Goal: Task Accomplishment & Management: Manage account settings

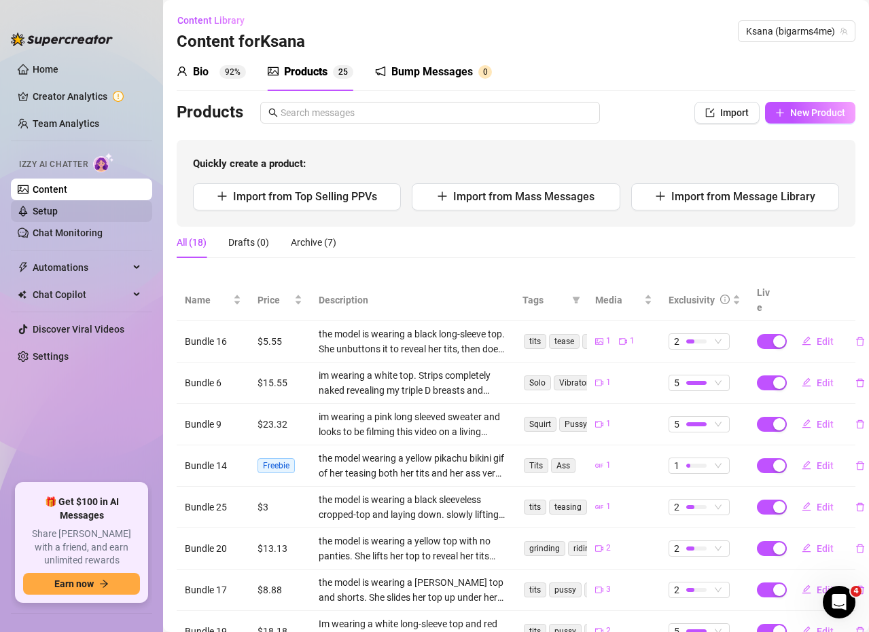
click at [58, 208] on link "Setup" at bounding box center [45, 211] width 25 height 11
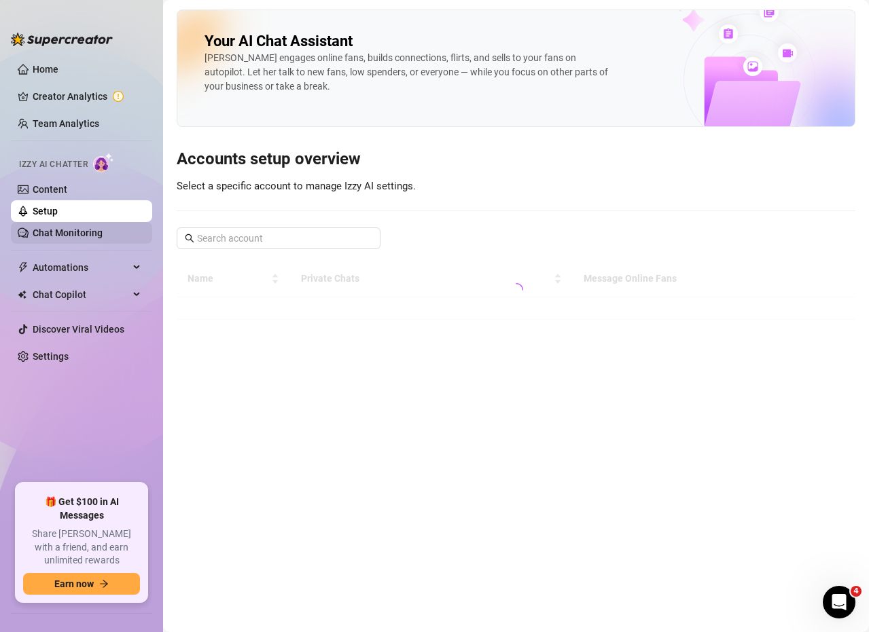
click at [73, 233] on link "Chat Monitoring" at bounding box center [68, 233] width 70 height 11
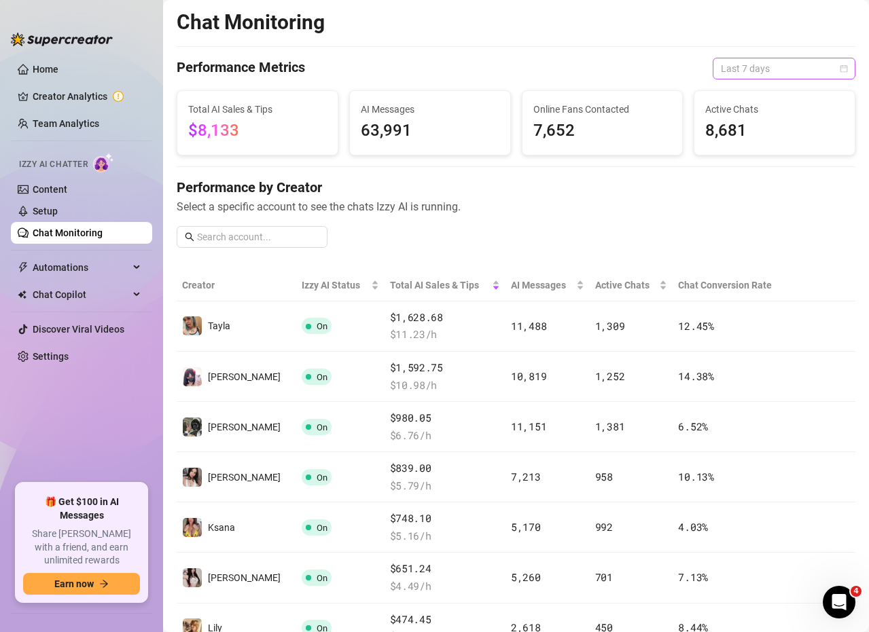
click at [757, 71] on span "Last 7 days" at bounding box center [784, 68] width 126 height 20
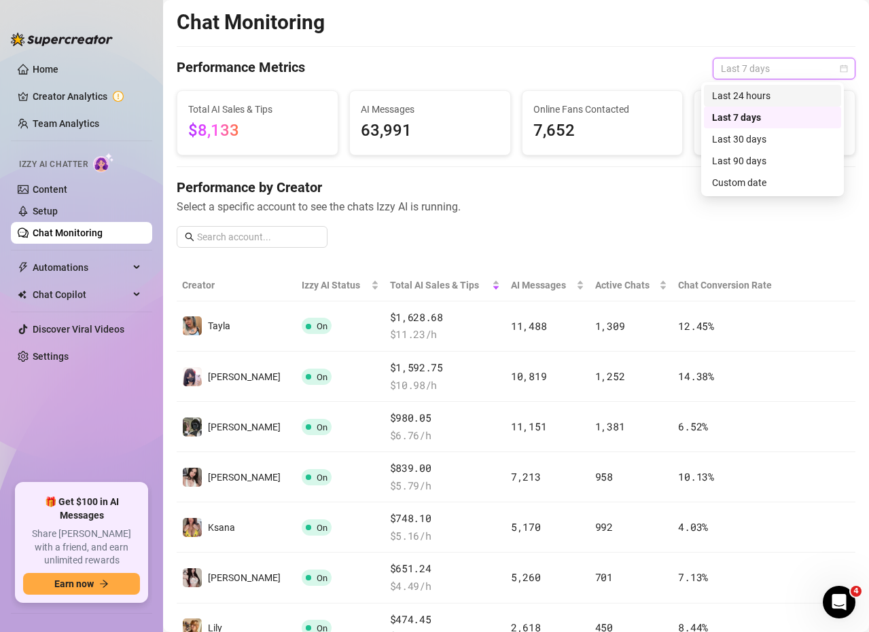
click at [751, 95] on div "Last 24 hours" at bounding box center [772, 95] width 121 height 15
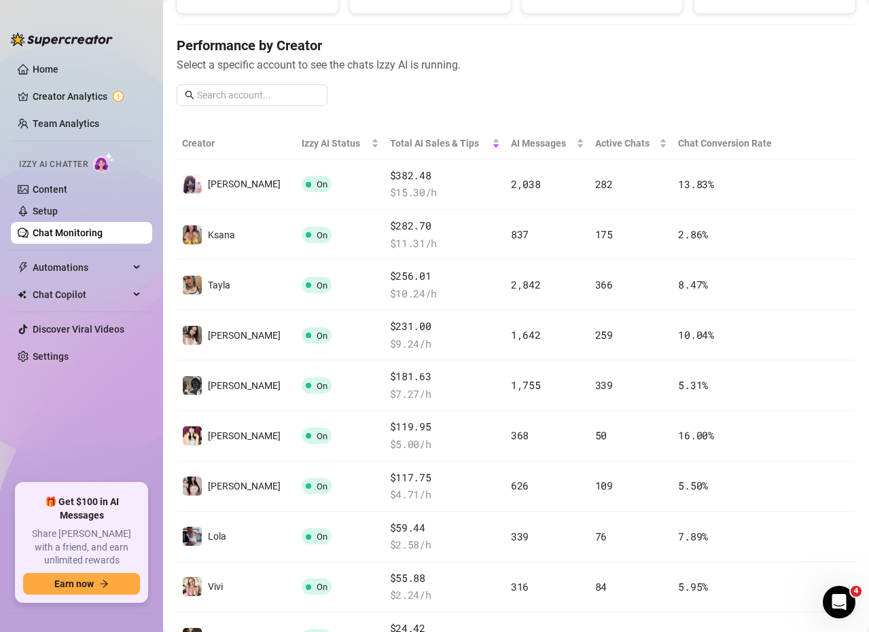
scroll to position [204, 0]
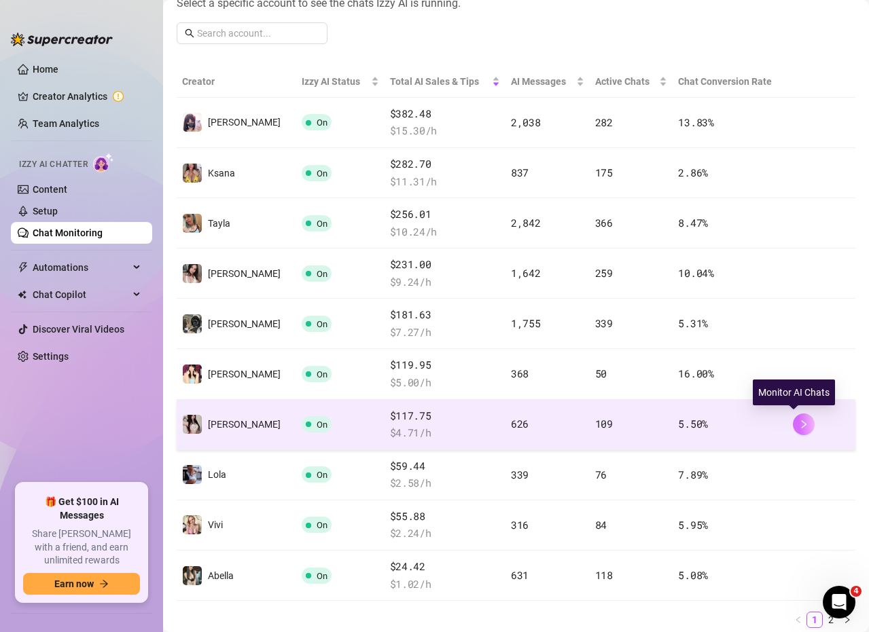
click at [799, 420] on icon "right" at bounding box center [804, 425] width 10 height 10
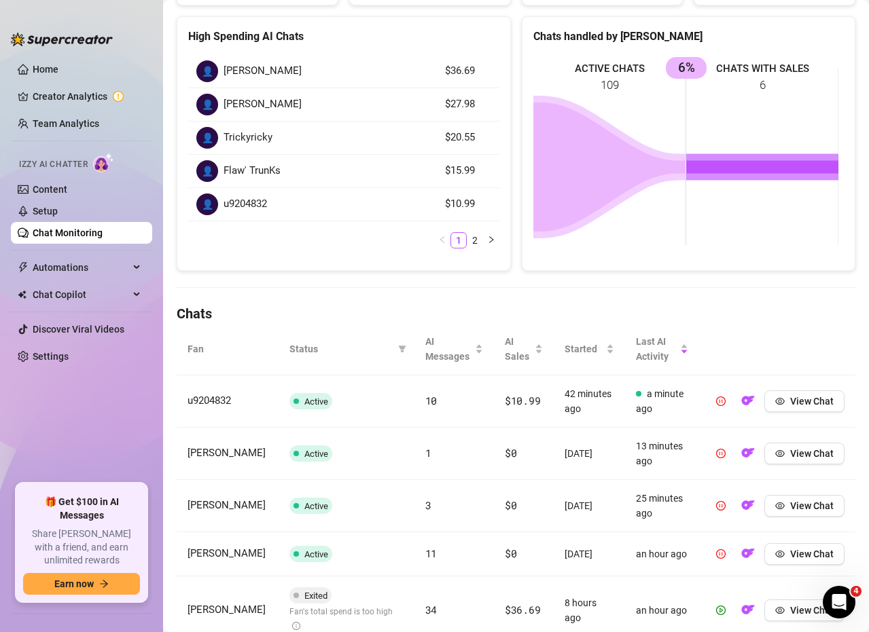
scroll to position [204, 0]
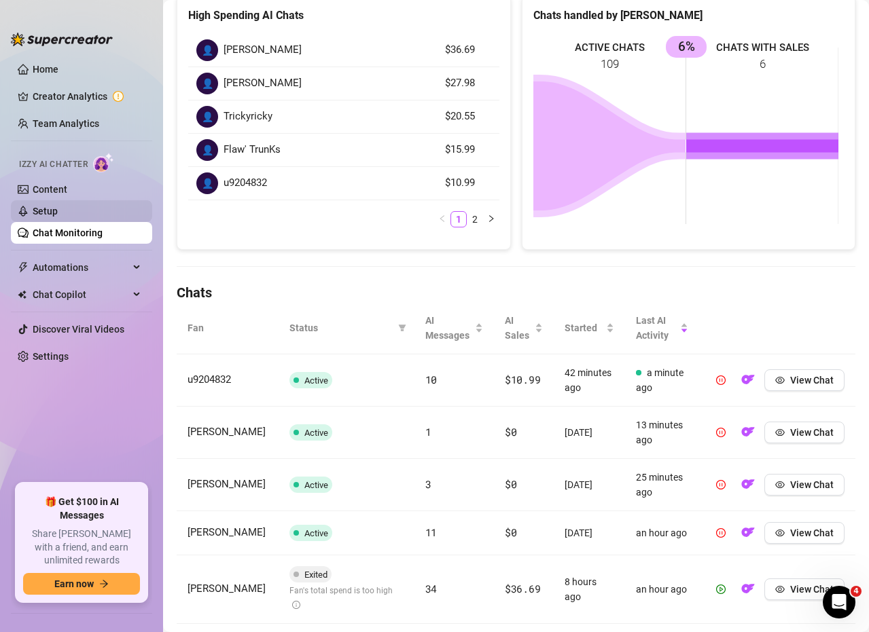
click at [58, 215] on link "Setup" at bounding box center [45, 211] width 25 height 11
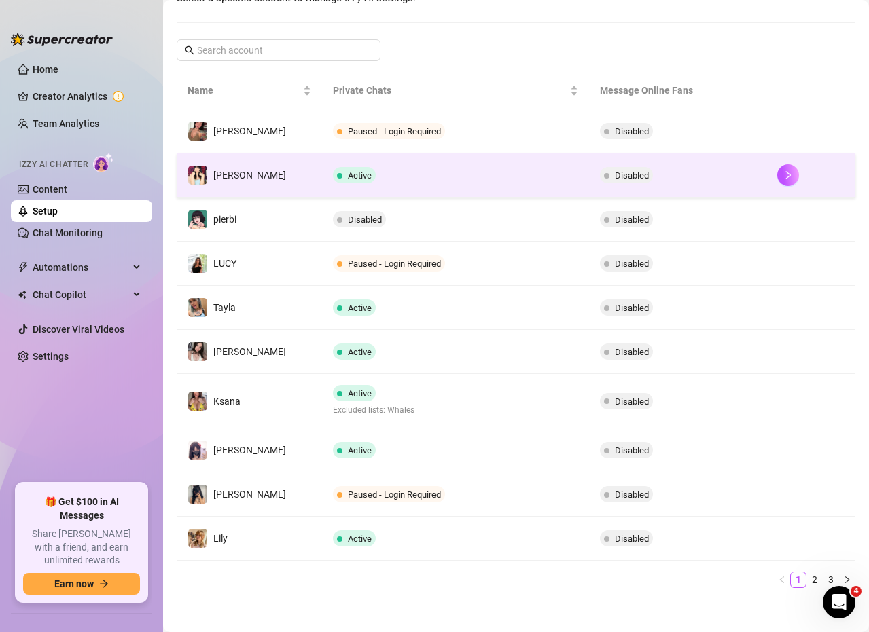
scroll to position [196, 0]
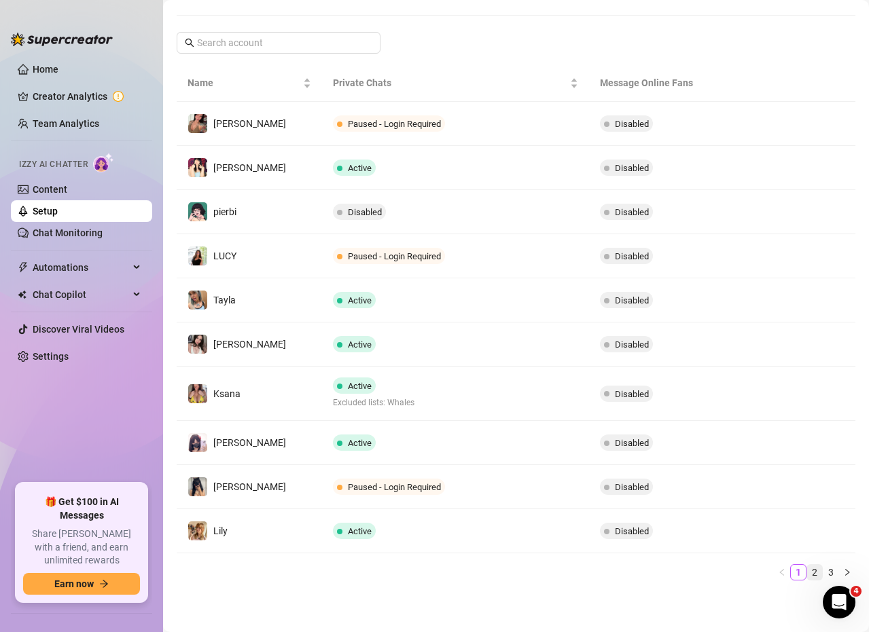
click at [807, 572] on link "2" at bounding box center [814, 572] width 15 height 15
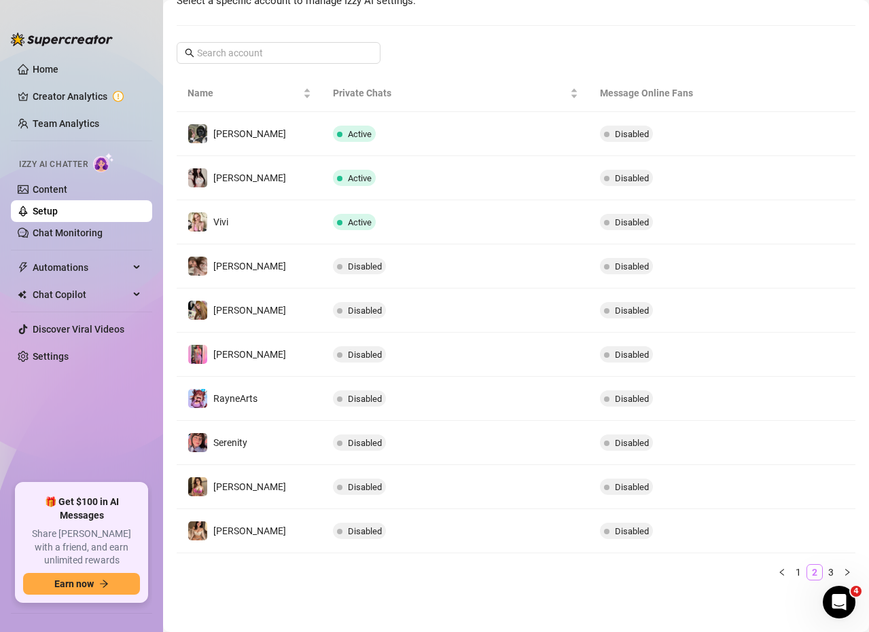
scroll to position [185, 0]
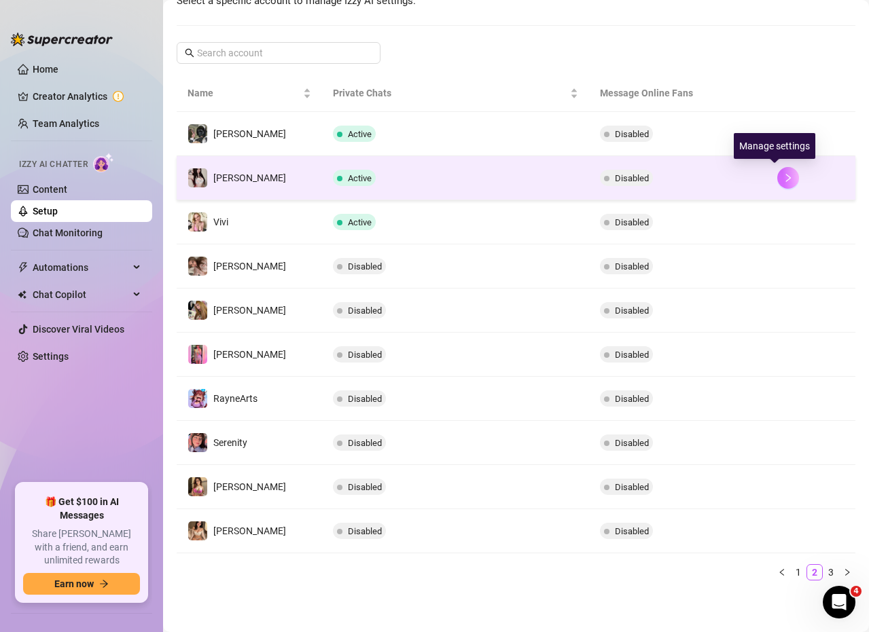
click at [783, 175] on icon "right" at bounding box center [788, 178] width 10 height 10
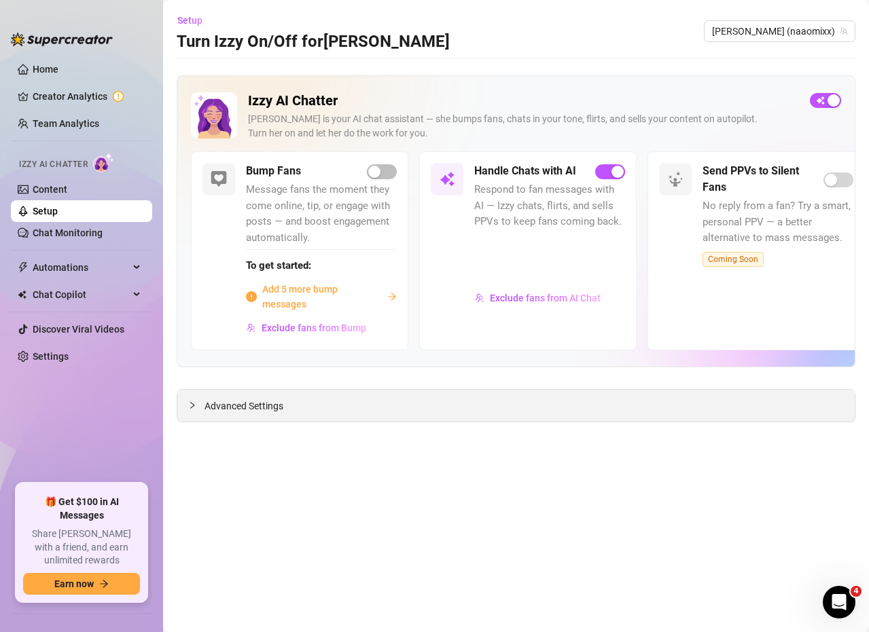
click at [230, 410] on span "Advanced Settings" at bounding box center [243, 406] width 79 height 15
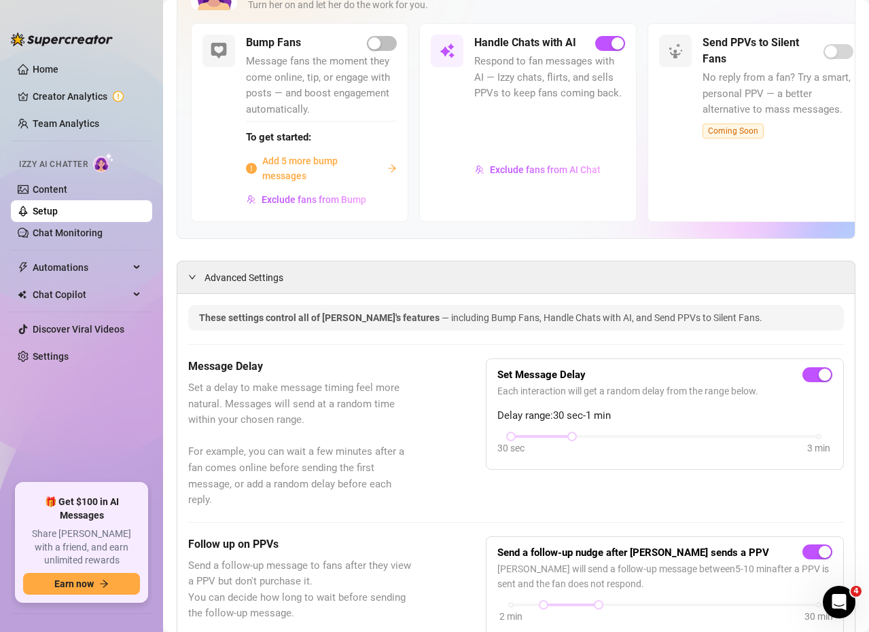
scroll to position [136, 0]
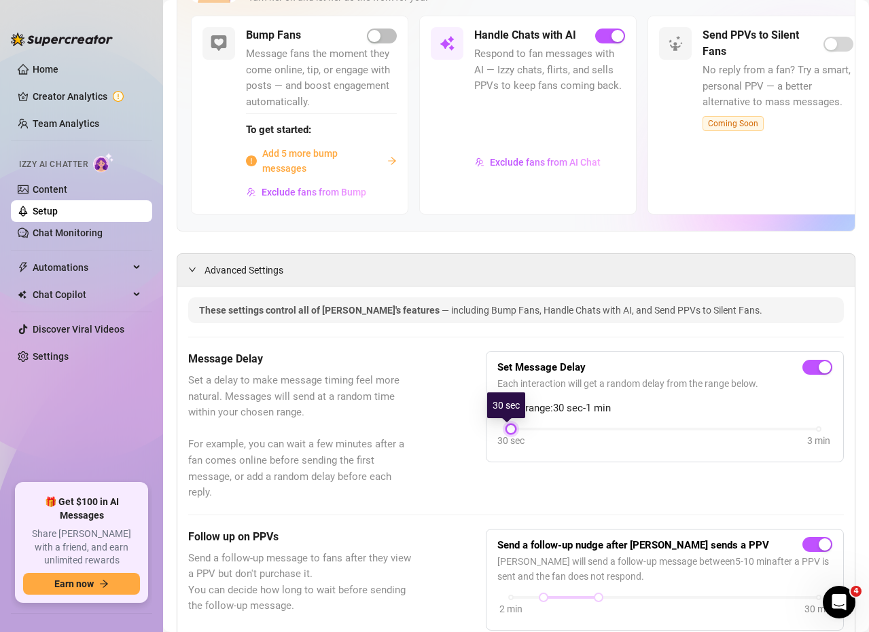
drag, startPoint x: 562, startPoint y: 432, endPoint x: 486, endPoint y: 444, distance: 76.3
click at [486, 444] on div "Set Message Delay Each interaction will get a random delay from the range below…" at bounding box center [665, 406] width 358 height 111
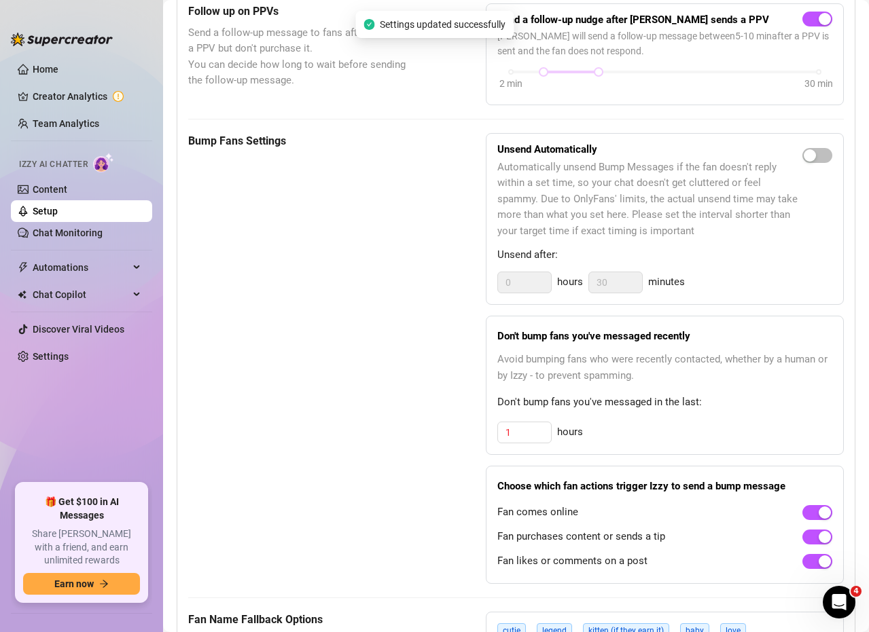
scroll to position [679, 0]
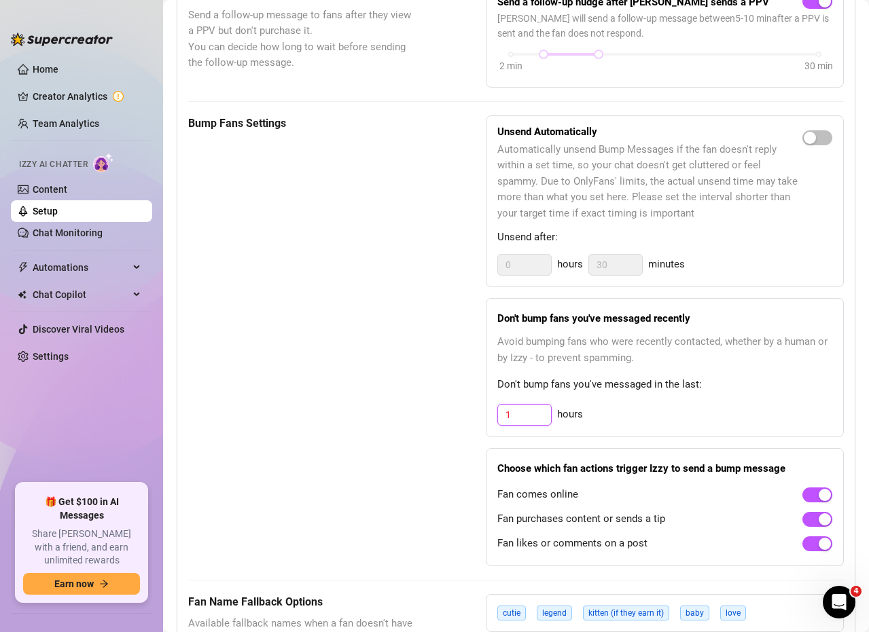
drag, startPoint x: 518, startPoint y: 418, endPoint x: 471, endPoint y: 418, distance: 46.2
click at [471, 418] on div "Bump Fans Settings Unsend Automatically Automatically unsend Bump Messages if t…" at bounding box center [516, 340] width 656 height 451
drag, startPoint x: 510, startPoint y: 408, endPoint x: 478, endPoint y: 415, distance: 33.3
click at [478, 415] on div "Bump Fans Settings Unsend Automatically Automatically unsend Bump Messages if t…" at bounding box center [516, 340] width 656 height 451
click at [475, 416] on div "Bump Fans Settings Unsend Automatically Automatically unsend Bump Messages if t…" at bounding box center [516, 340] width 656 height 451
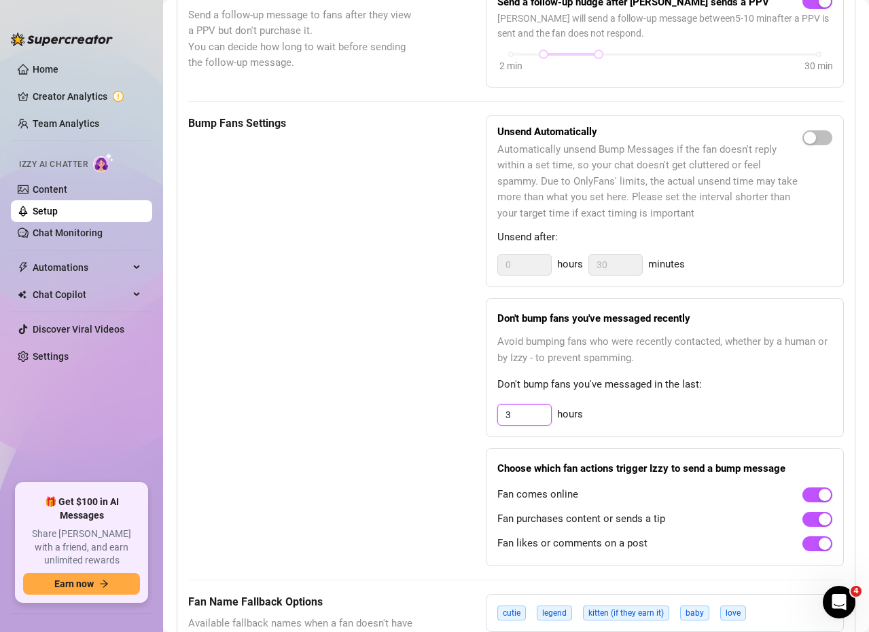
drag, startPoint x: 526, startPoint y: 418, endPoint x: 449, endPoint y: 411, distance: 77.1
click at [449, 411] on div "Bump Fans Settings Unsend Automatically Automatically unsend Bump Messages if t…" at bounding box center [516, 340] width 656 height 451
type input "3"
click at [449, 411] on div "Bump Fans Settings Unsend Automatically Automatically unsend Bump Messages if t…" at bounding box center [516, 340] width 656 height 451
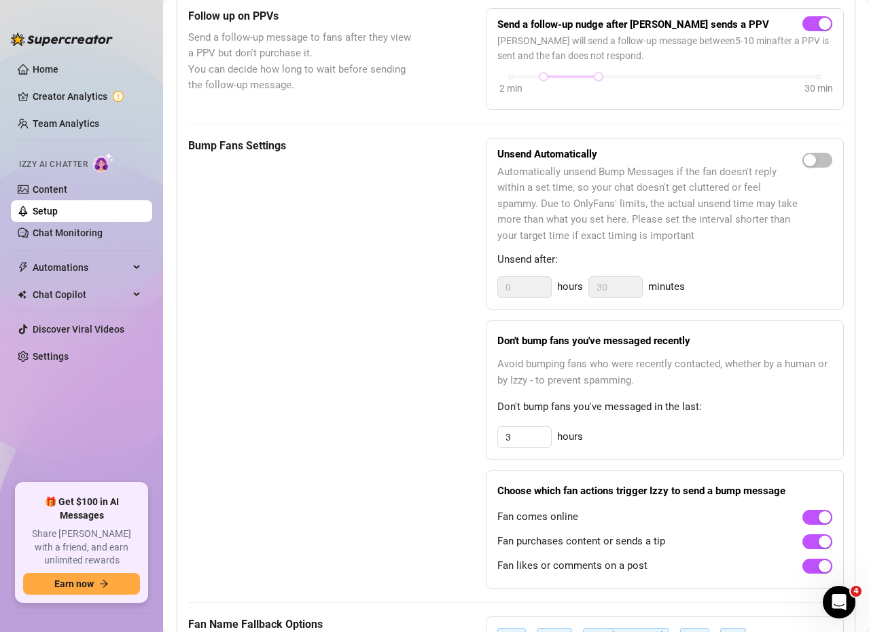
scroll to position [450, 0]
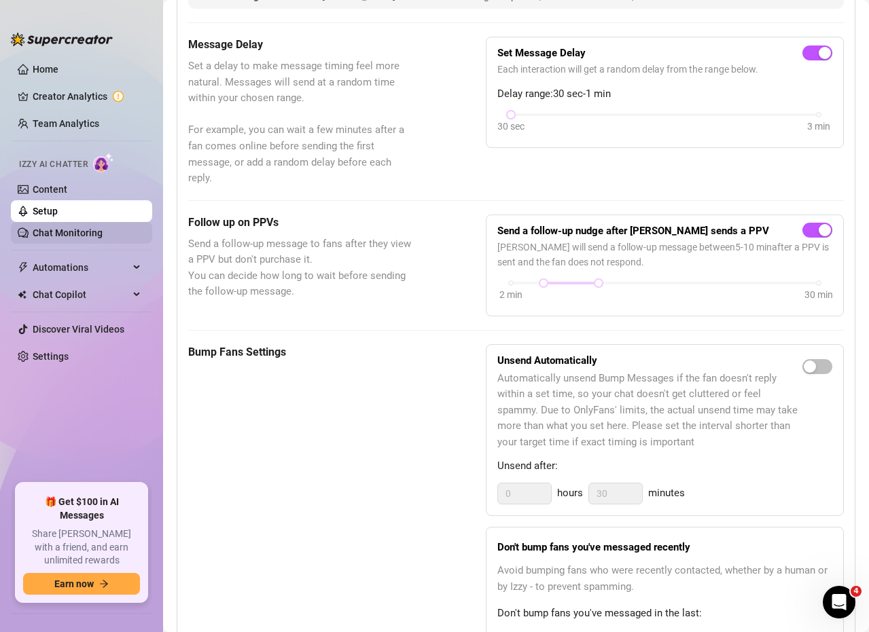
click at [84, 230] on link "Chat Monitoring" at bounding box center [68, 233] width 70 height 11
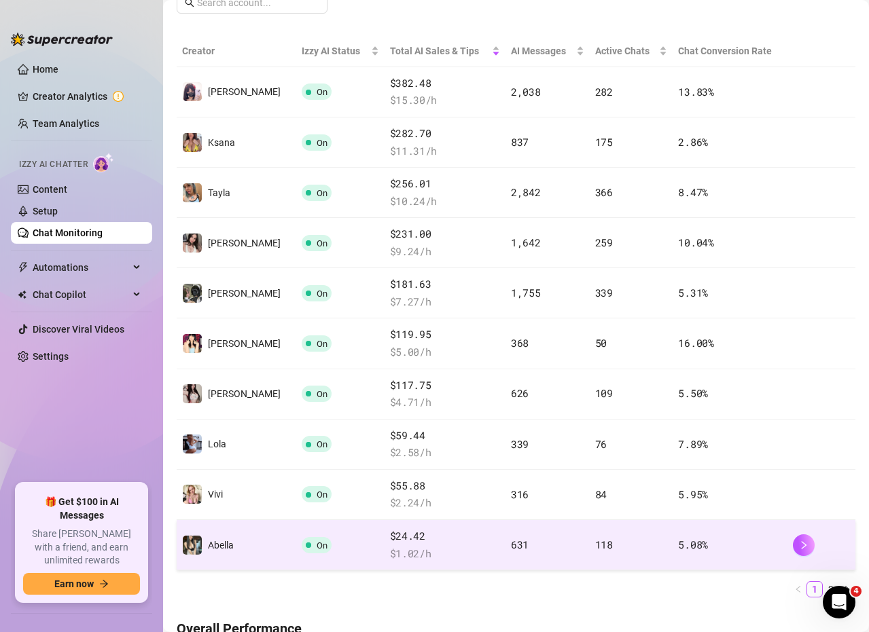
scroll to position [450, 0]
